Goal: Task Accomplishment & Management: Manage account settings

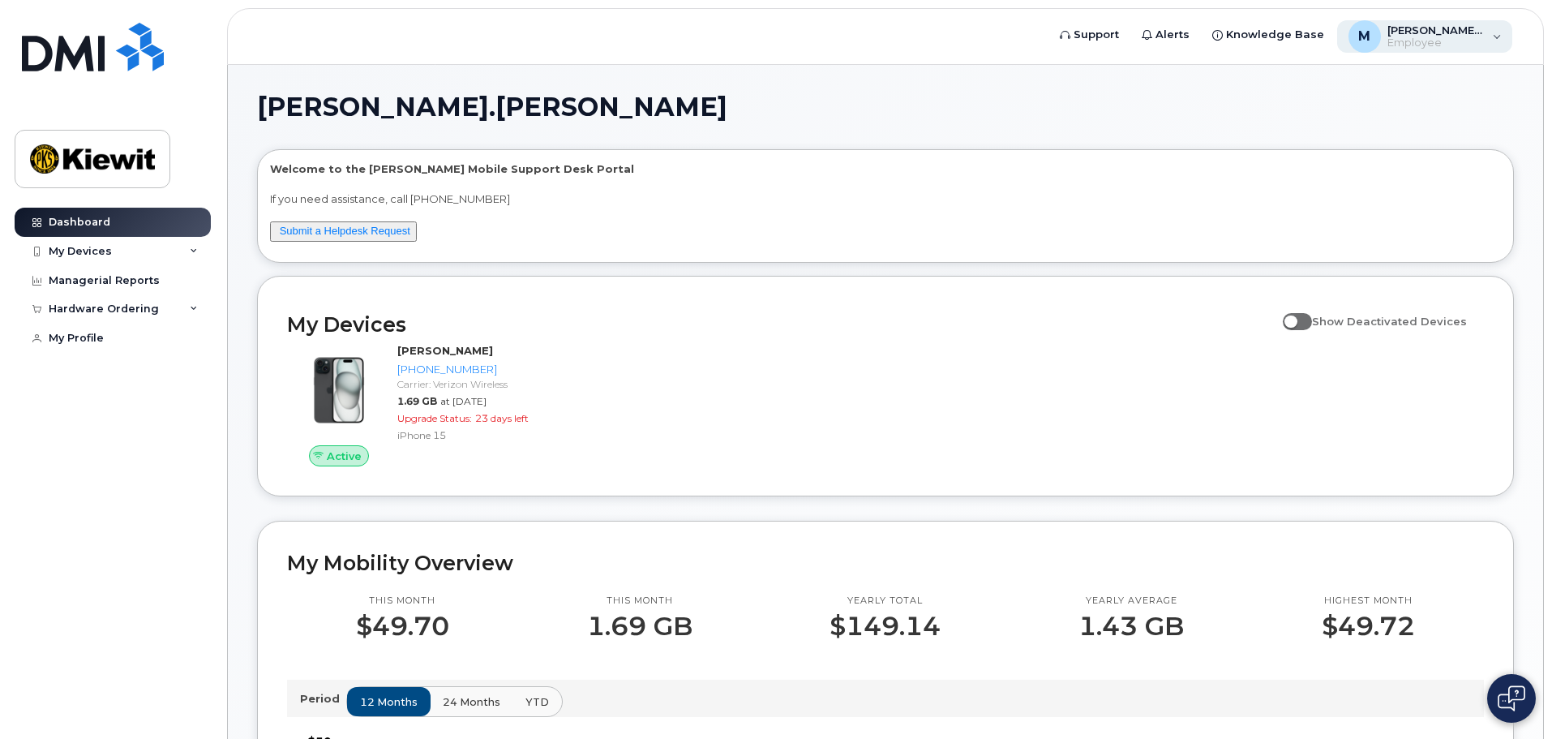
click at [1500, 35] on div "M Mackenzie.Horton Employee" at bounding box center [1425, 36] width 176 height 32
click at [118, 160] on img at bounding box center [92, 158] width 125 height 47
click at [181, 255] on div "My Devices" at bounding box center [113, 251] width 196 height 29
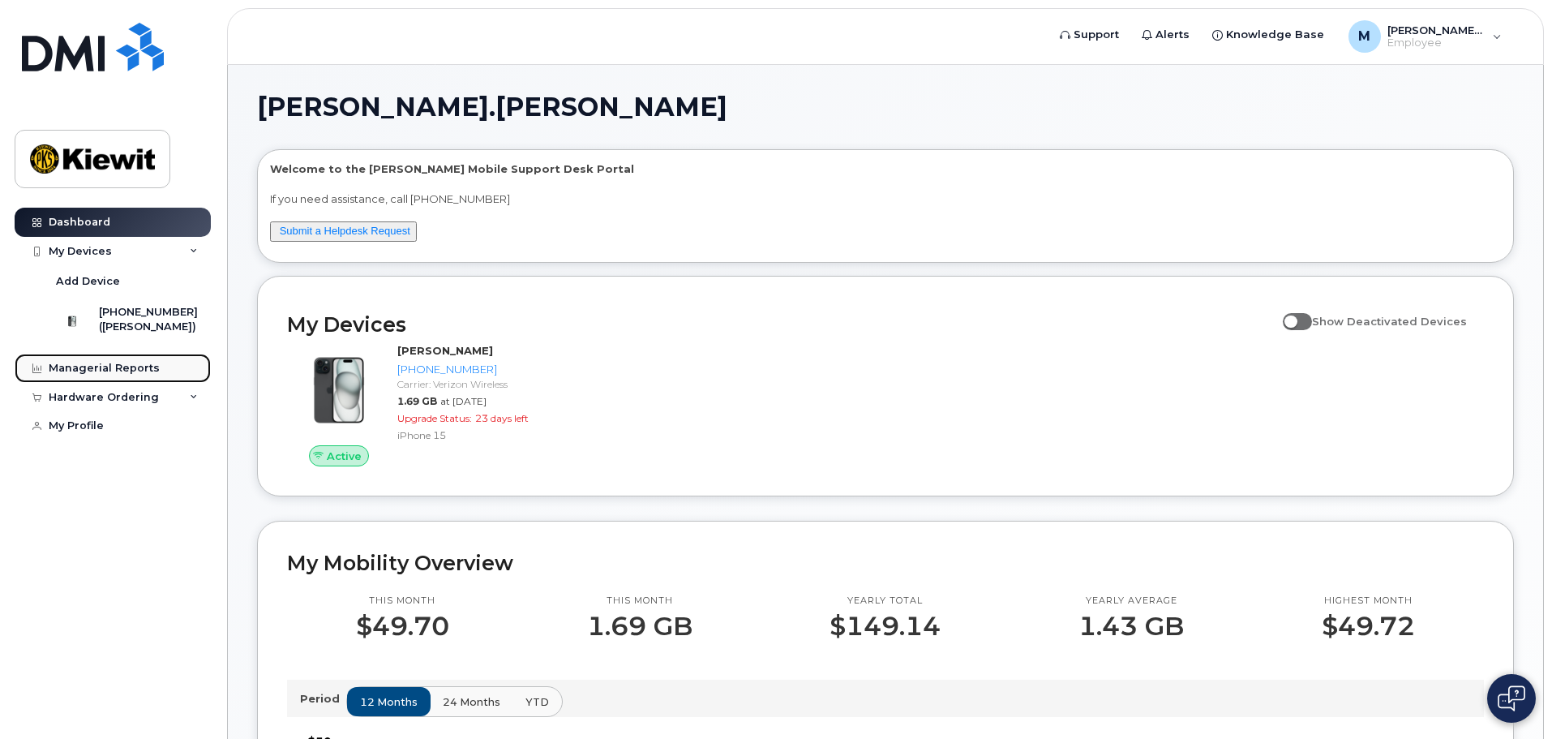
click at [179, 377] on link "Managerial Reports" at bounding box center [113, 368] width 196 height 29
click at [182, 400] on div "Hardware Ordering" at bounding box center [113, 397] width 196 height 29
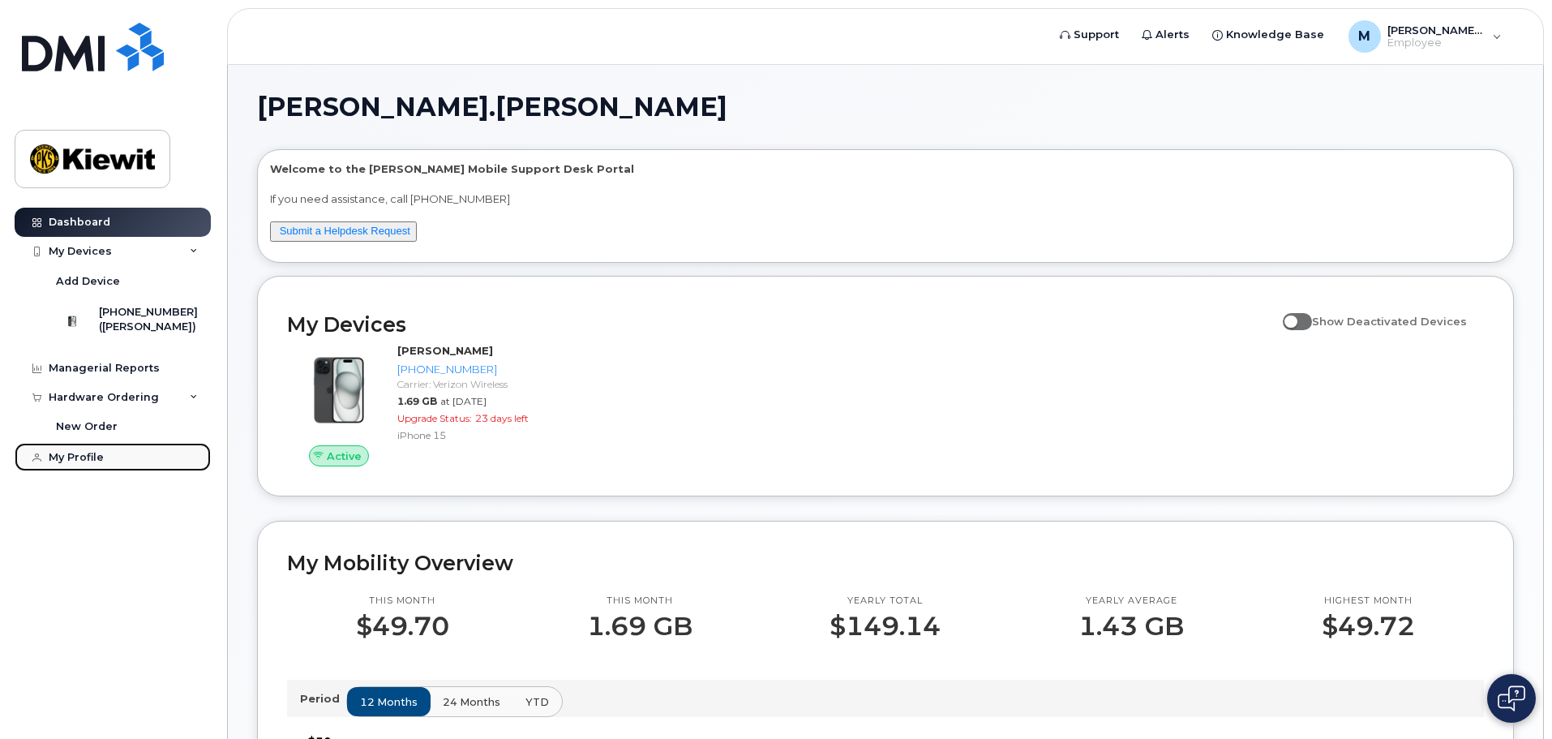
click at [116, 469] on link "My Profile" at bounding box center [113, 457] width 196 height 29
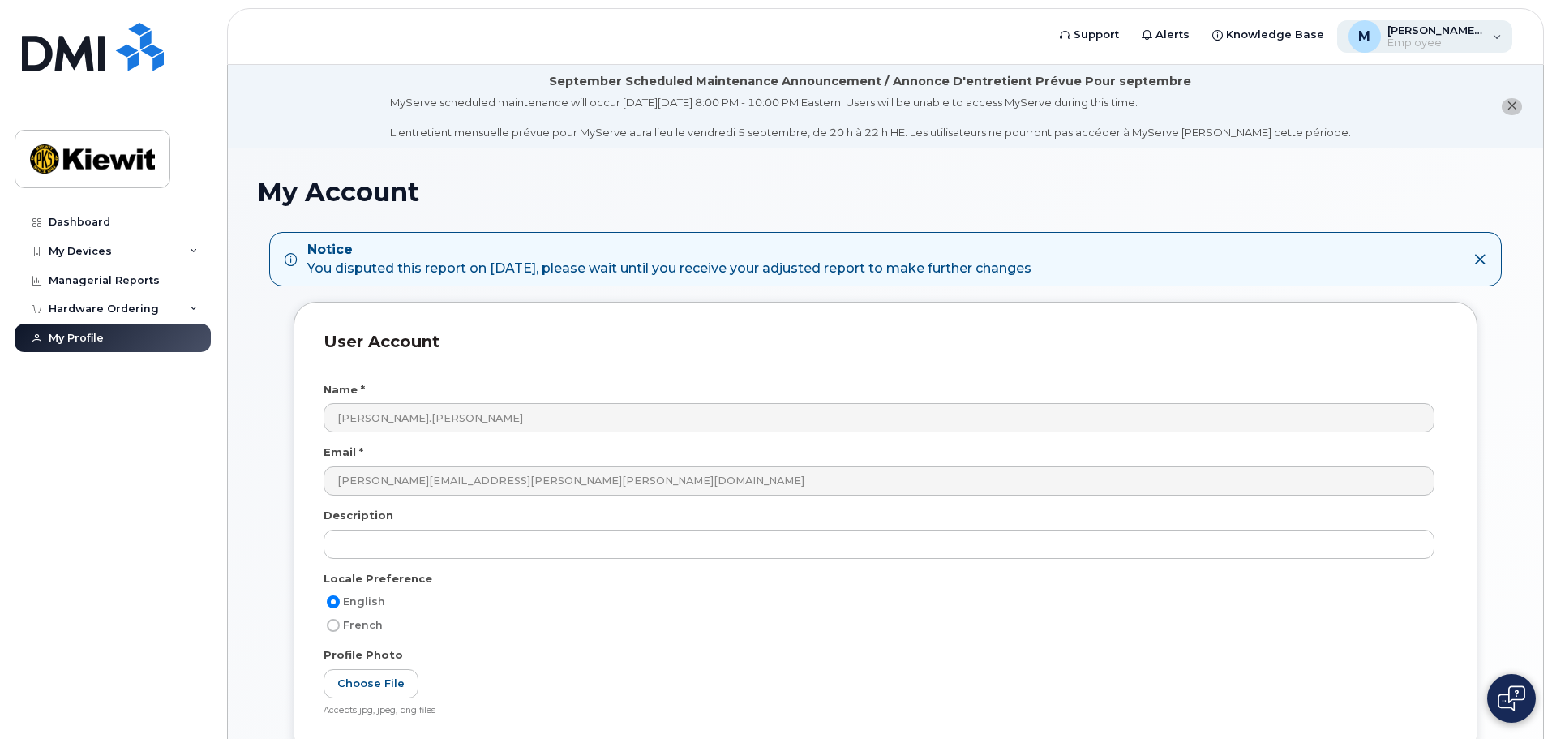
click at [1461, 46] on span "Employee" at bounding box center [1435, 42] width 97 height 13
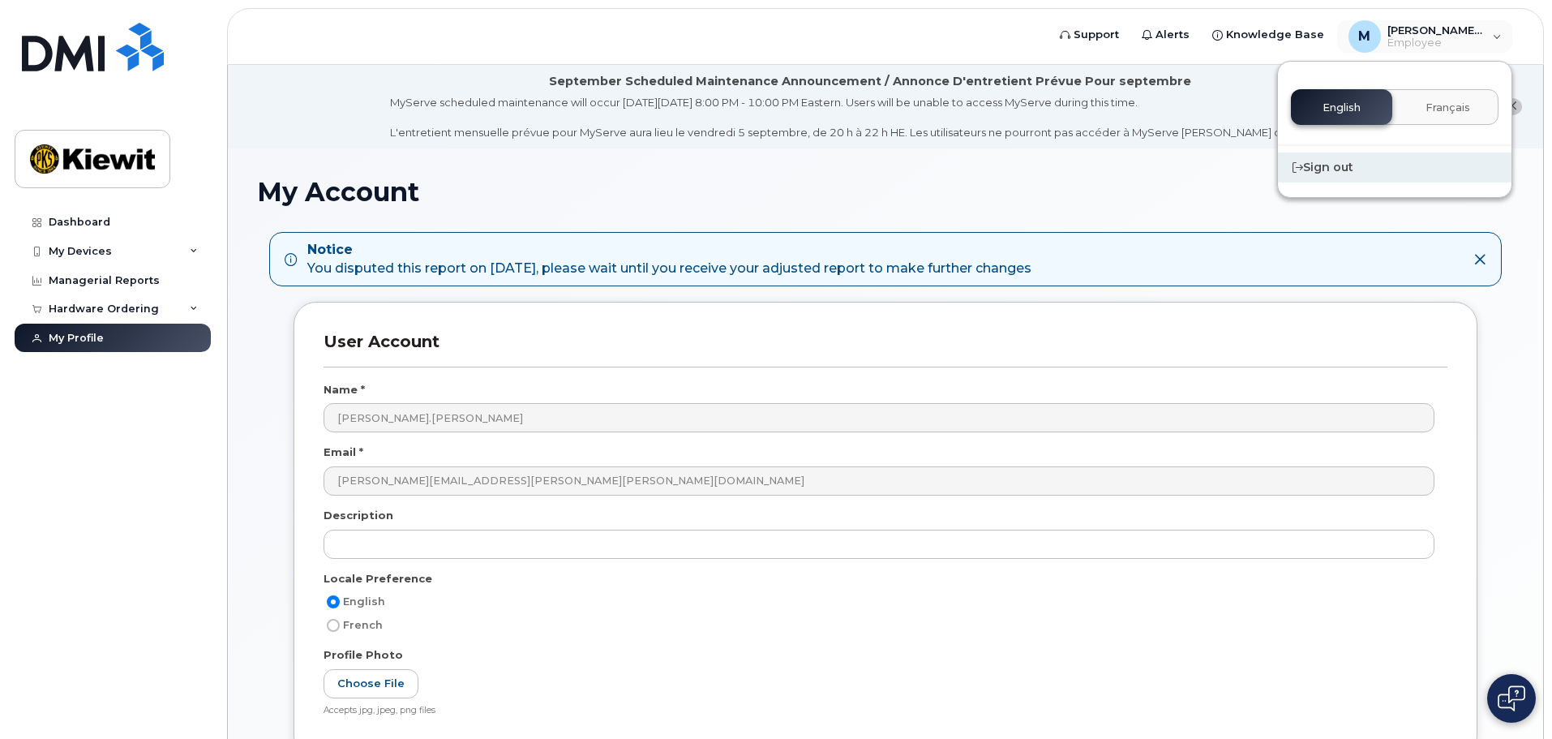
click at [1326, 171] on div "Sign out" at bounding box center [1395, 167] width 234 height 30
